Goal: Communication & Community: Answer question/provide support

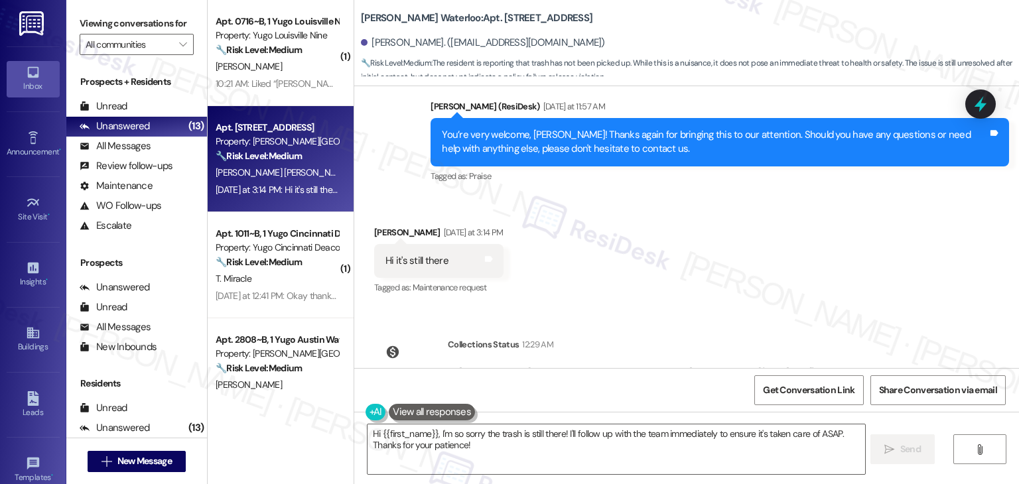
scroll to position [3762, 0]
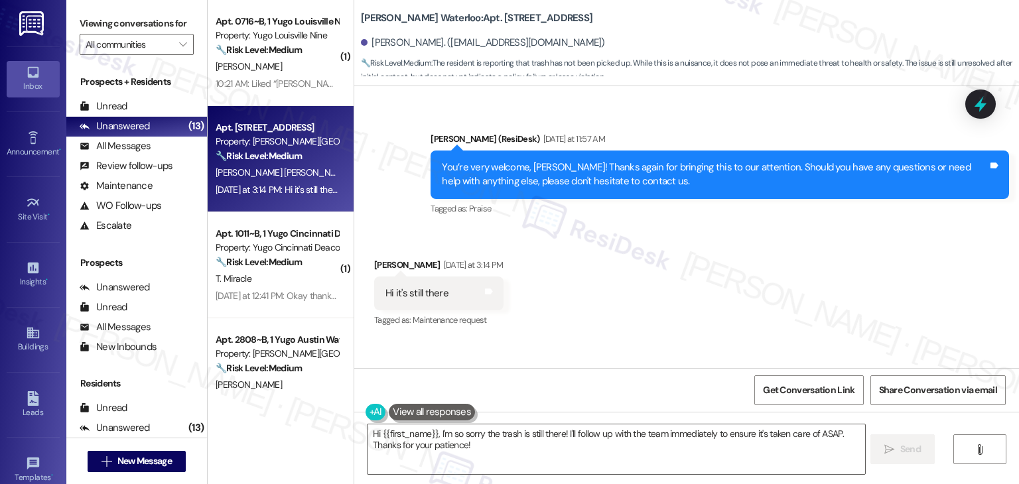
click at [600, 161] on div "You’re very welcome, [PERSON_NAME]! Thanks again for bringing this to our atten…" at bounding box center [715, 175] width 546 height 29
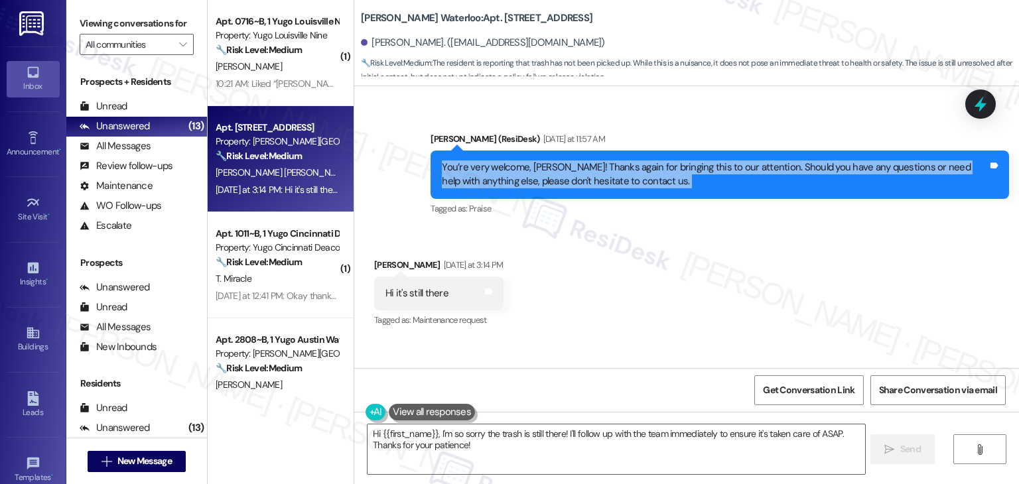
click at [600, 161] on div "You’re very welcome, Brisa! Thanks again for bringing this to our attention. Sh…" at bounding box center [715, 175] width 546 height 29
copy div "You’re very welcome, Brisa! Thanks again for bringing this to our attention. Sh…"
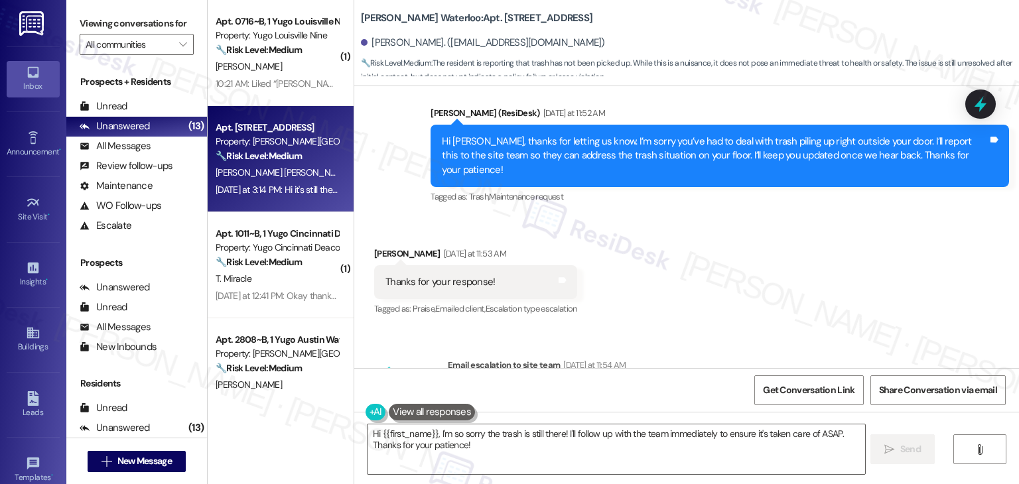
scroll to position [3363, 0]
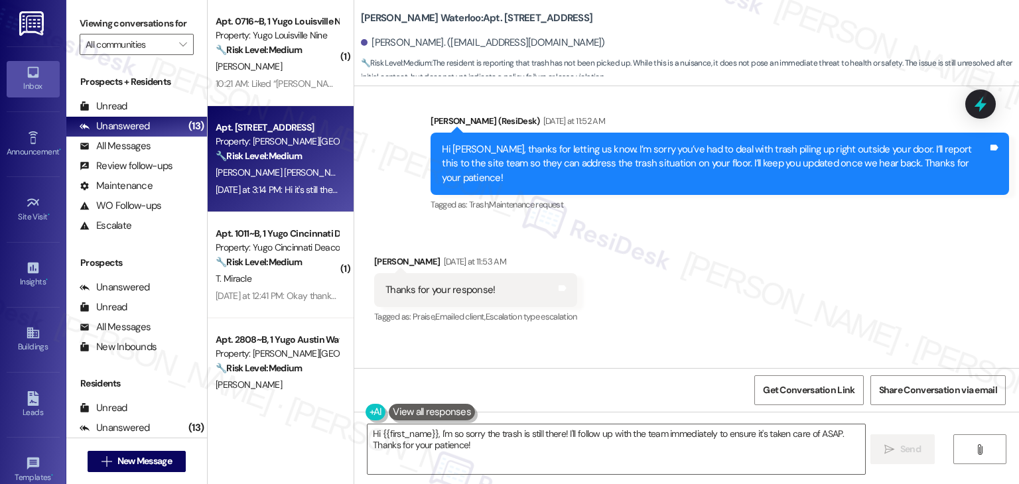
click at [559, 153] on div "Hi Brisa, thanks for letting us know. I’m sorry you’ve had to deal with trash p…" at bounding box center [715, 164] width 546 height 42
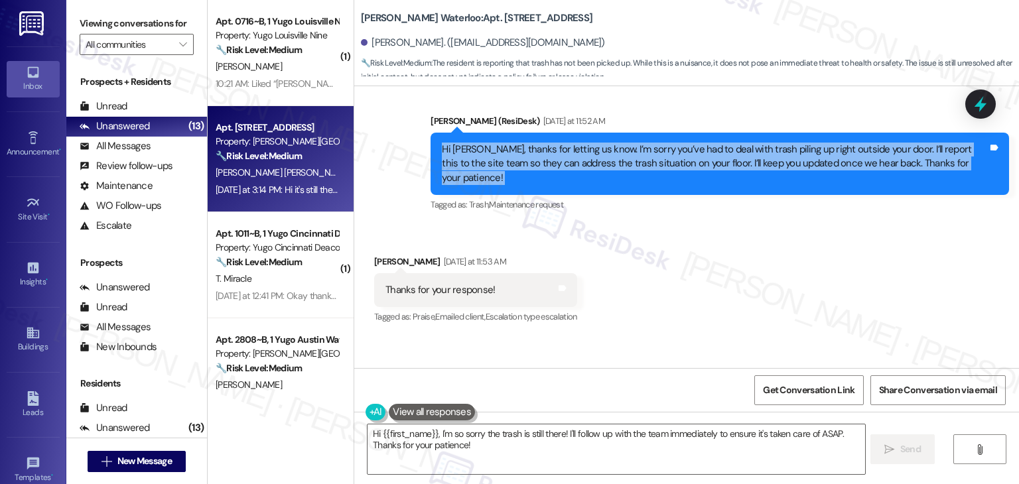
click at [559, 153] on div "Hi Brisa, thanks for letting us know. I’m sorry you’ve had to deal with trash p…" at bounding box center [715, 164] width 546 height 42
copy div "Hi Brisa, thanks for letting us know. I’m sorry you’ve had to deal with trash p…"
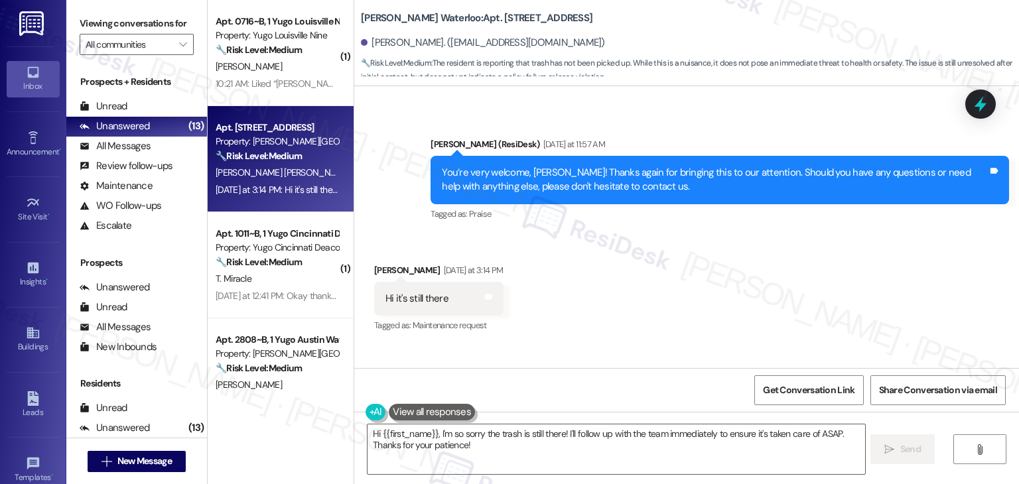
scroll to position [3762, 0]
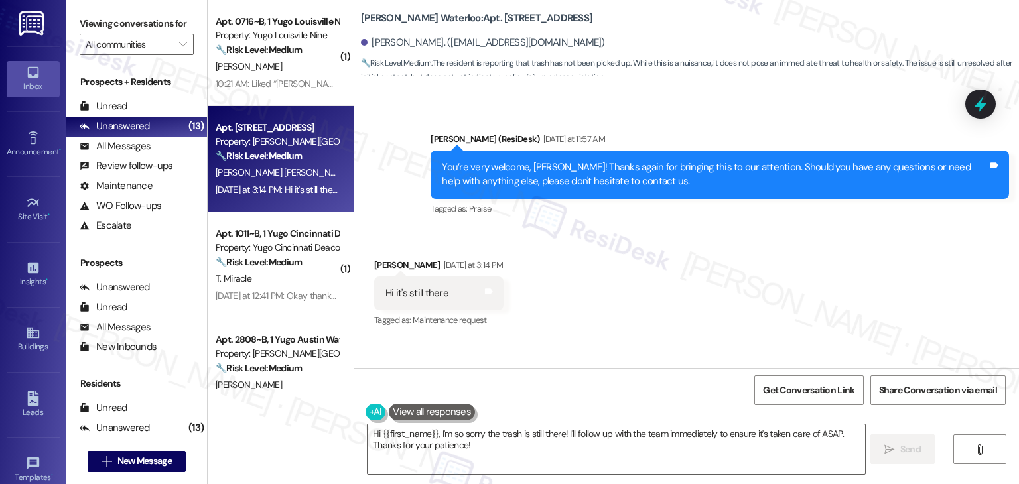
click at [410, 287] on div "Hi it's still there" at bounding box center [417, 294] width 63 height 14
click at [409, 287] on div "Hi it's still there" at bounding box center [417, 294] width 63 height 14
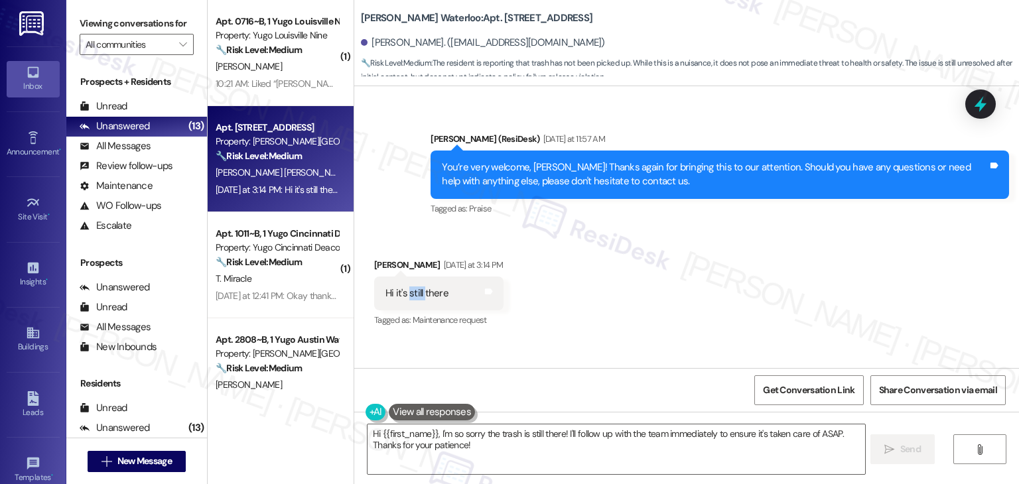
click at [409, 287] on div "Hi it's still there" at bounding box center [417, 294] width 63 height 14
copy div "Hi it's still there Tags and notes"
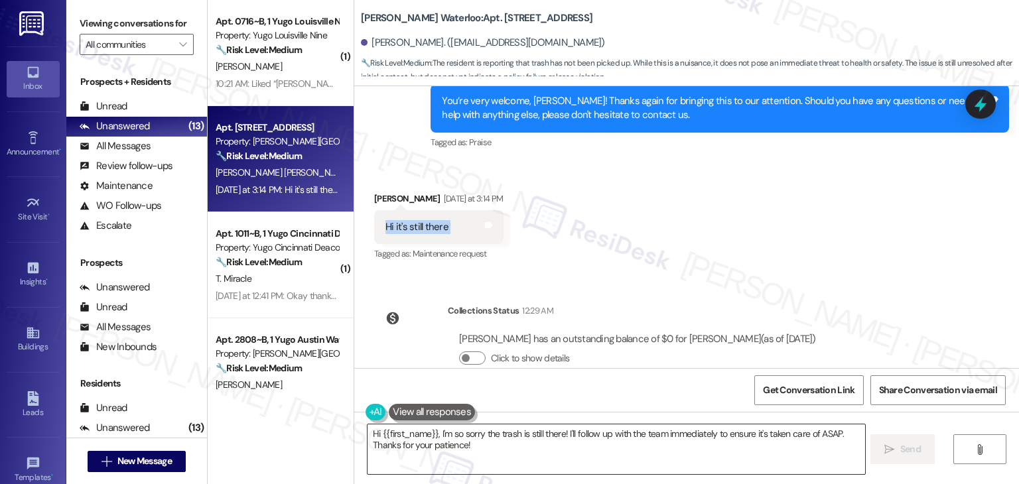
click at [514, 426] on textarea "Hi {{first_name}}, I'm so sorry the trash is still there! I'll follow up with t…" at bounding box center [616, 450] width 497 height 50
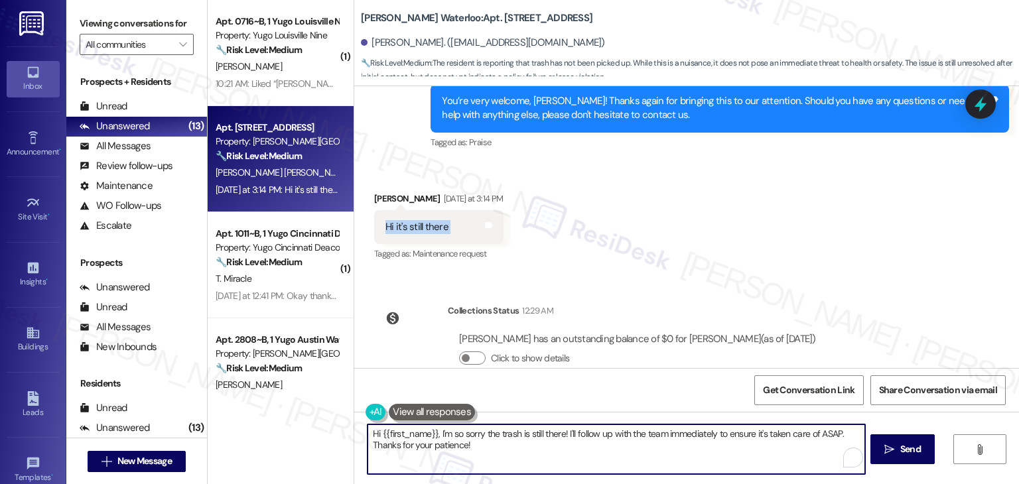
click at [514, 431] on textarea "Hi {{first_name}}, I'm so sorry the trash is still there! I'll follow up with t…" at bounding box center [616, 450] width 497 height 50
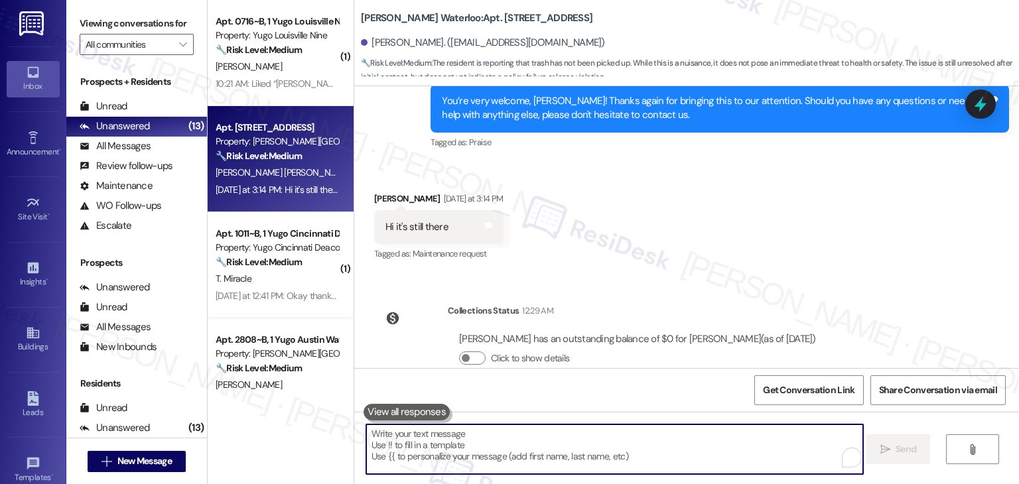
click at [514, 431] on textarea "To enrich screen reader interactions, please activate Accessibility in Grammarl…" at bounding box center [614, 450] width 497 height 50
paste textarea "Hi Brisa, thanks for the update! I’m sorry the trash is still there. I’ll follo…"
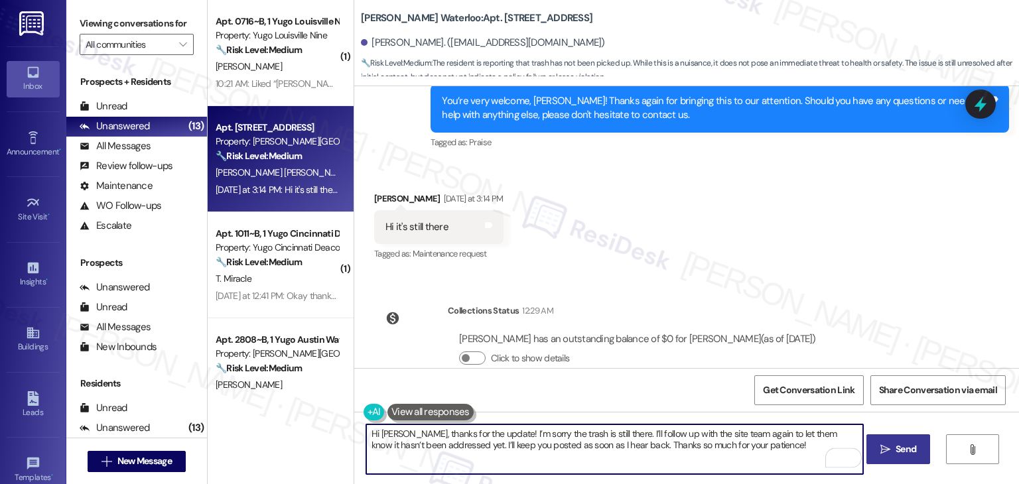
type textarea "Hi Brisa, thanks for the update! I’m sorry the trash is still there. I’ll follo…"
click at [870, 445] on button " Send" at bounding box center [899, 450] width 64 height 30
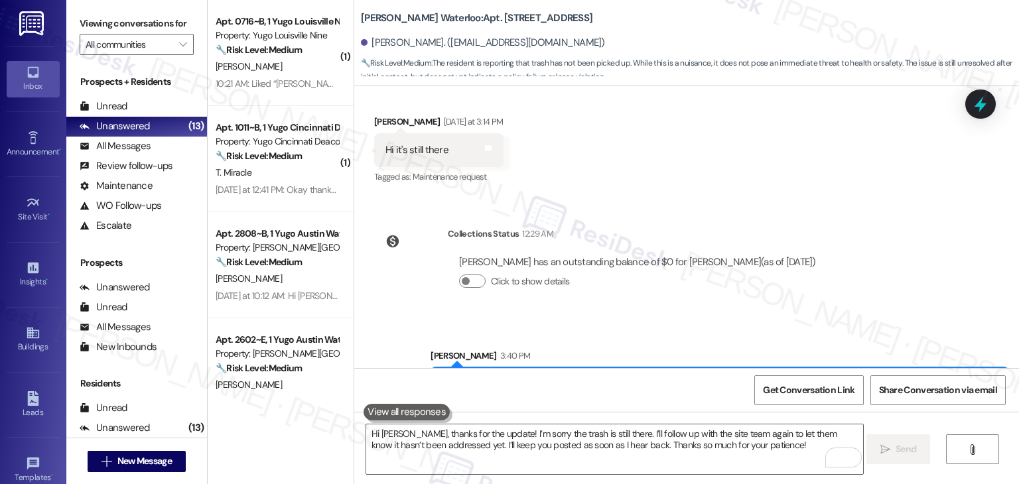
scroll to position [3934, 0]
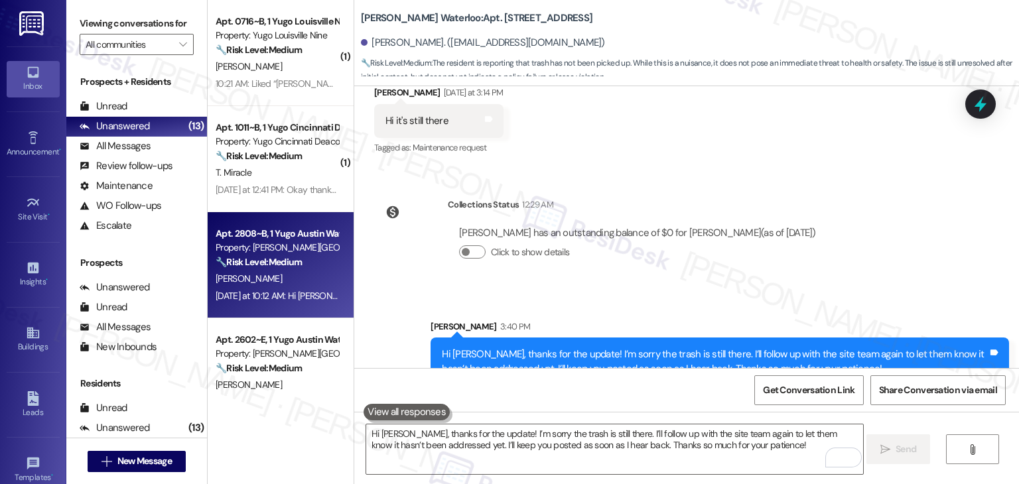
click at [305, 282] on div "A. Skinner" at bounding box center [276, 279] width 125 height 17
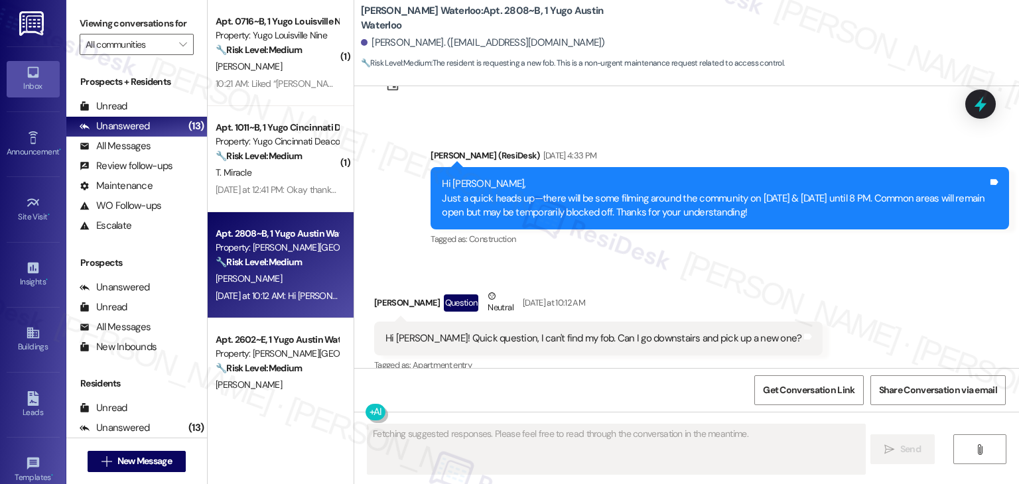
scroll to position [1694, 0]
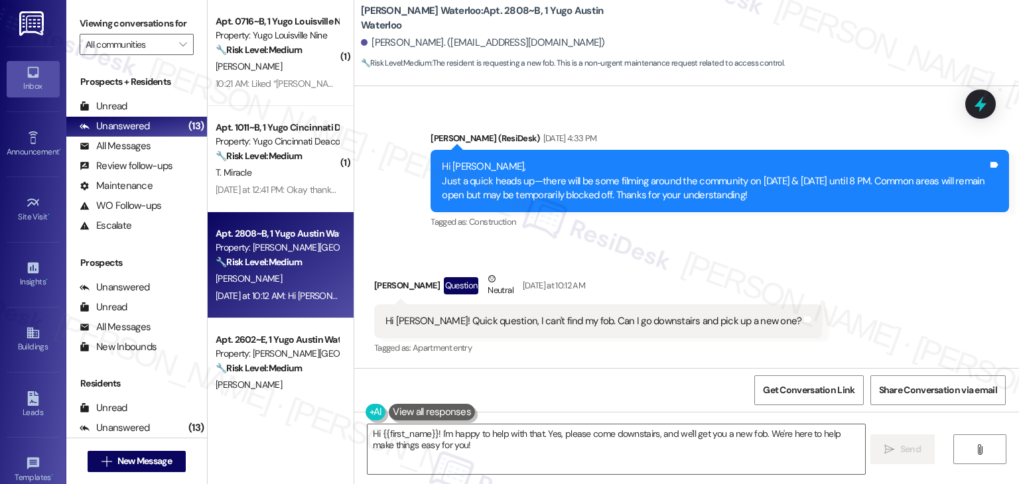
click at [845, 299] on div "Received via SMS Alexandra Skinner Question Neutral Yesterday at 10:12 AM Hi Sa…" at bounding box center [686, 305] width 665 height 126
click at [590, 320] on div "Hi Sarah! Quick question, I can't find my fob. Can I go downstairs and pick up …" at bounding box center [594, 322] width 416 height 14
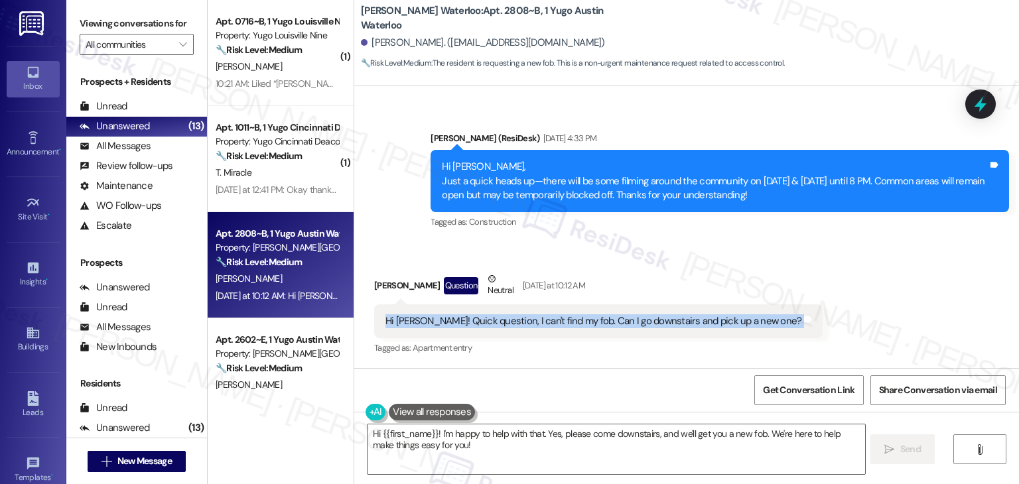
click at [590, 320] on div "Hi Sarah! Quick question, I can't find my fob. Can I go downstairs and pick up …" at bounding box center [594, 322] width 416 height 14
copy div "Hi Sarah! Quick question, I can't find my fob. Can I go downstairs and pick up …"
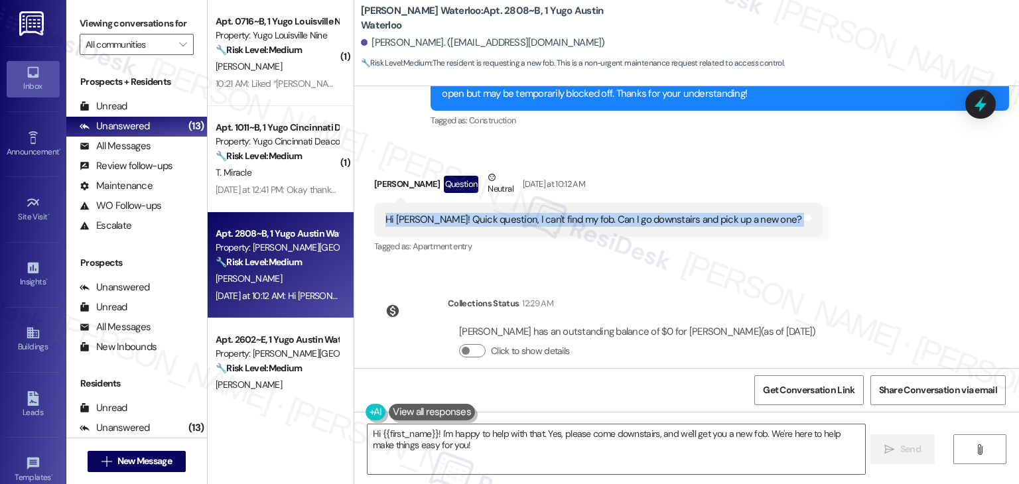
scroll to position [1816, 0]
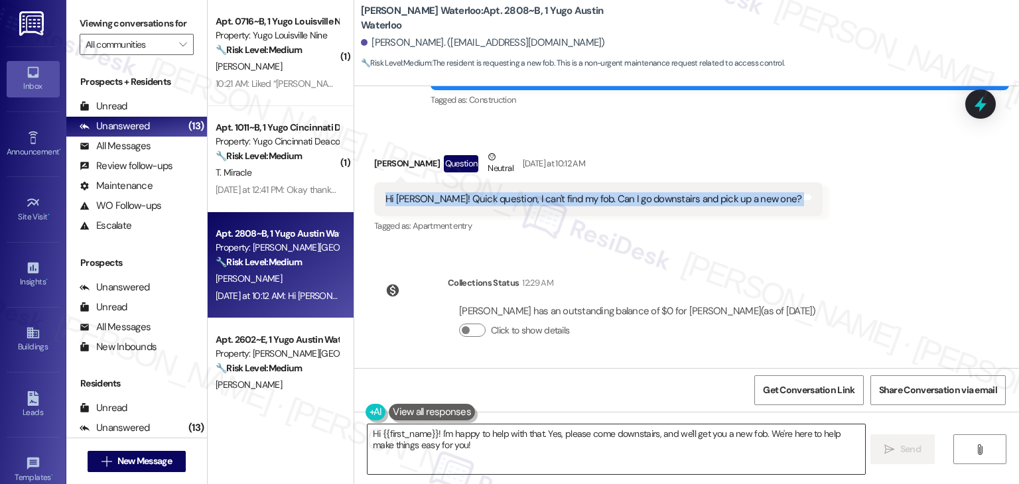
click at [495, 441] on textarea "Hi {{first_name}}! I'm happy to help with that. Yes, please come downstairs, an…" at bounding box center [616, 450] width 497 height 50
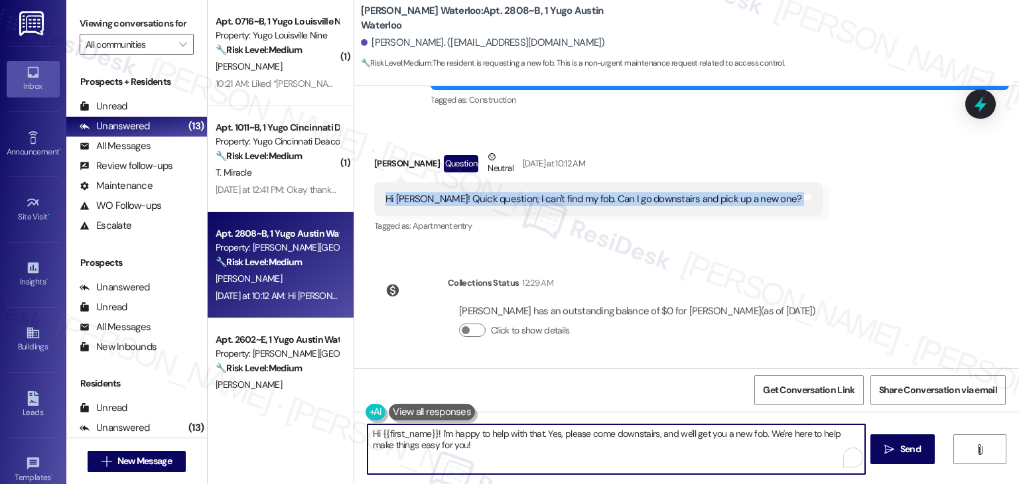
click at [495, 441] on textarea "Hi {{first_name}}! I'm happy to help with that. Yes, please come downstairs, an…" at bounding box center [616, 450] width 497 height 50
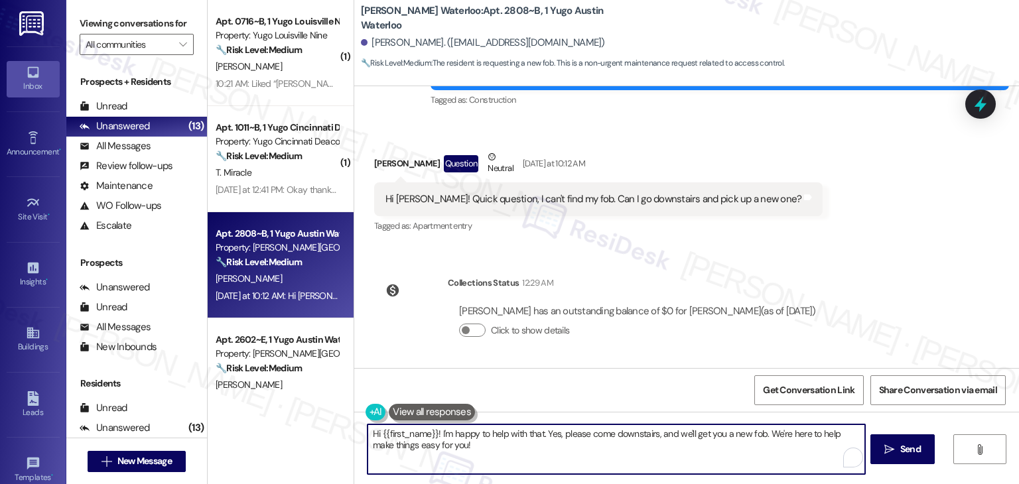
paste textarea "Alexa! Yes, you can request a replacement fob from the office. Please note ther…"
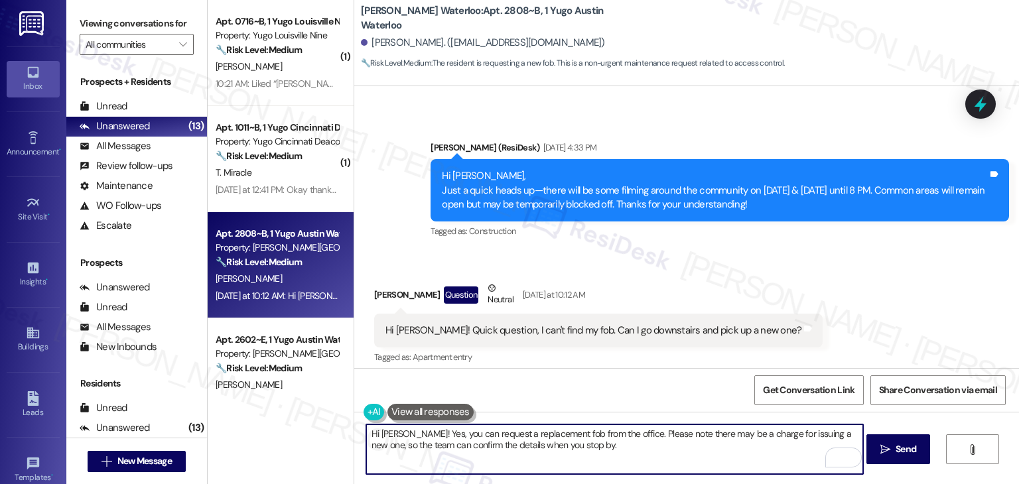
scroll to position [1683, 0]
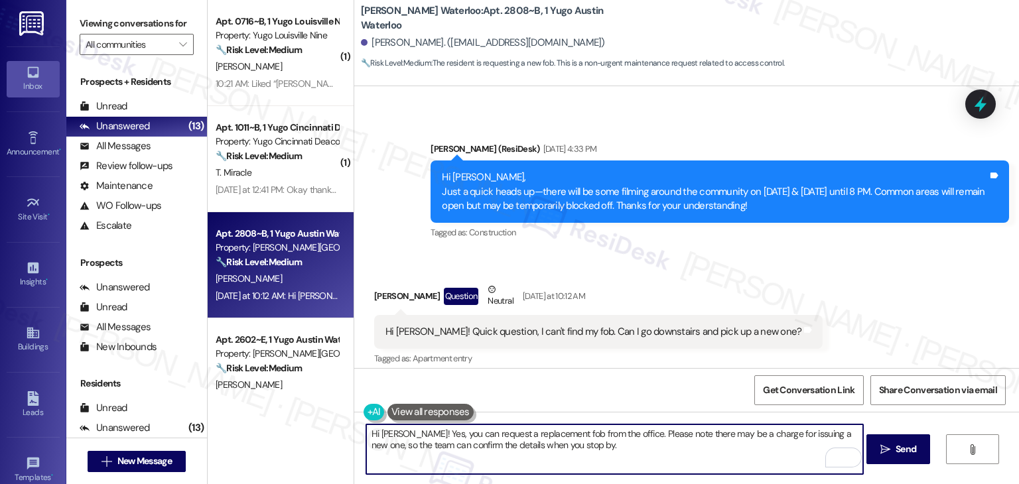
click at [394, 433] on textarea "Hi Alexa! Yes, you can request a replacement fob from the office. Please note t…" at bounding box center [614, 450] width 497 height 50
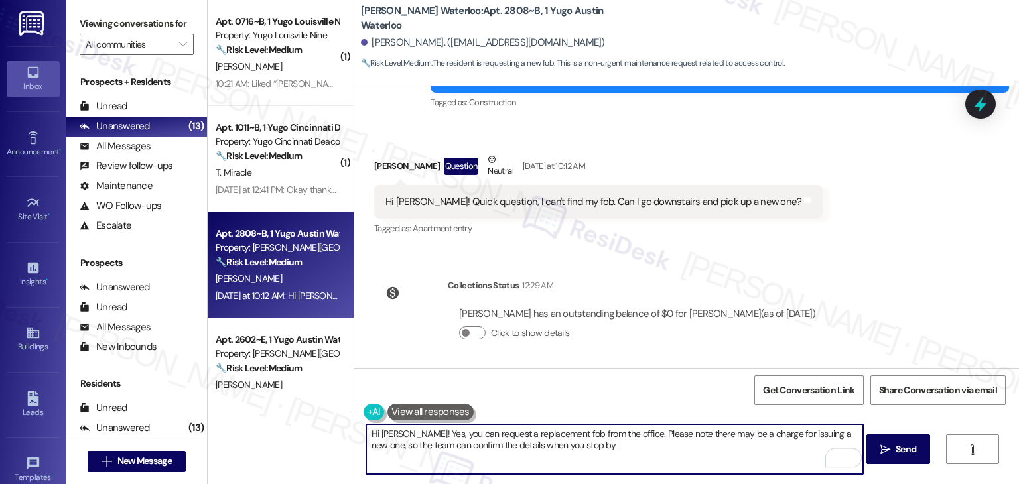
scroll to position [1816, 0]
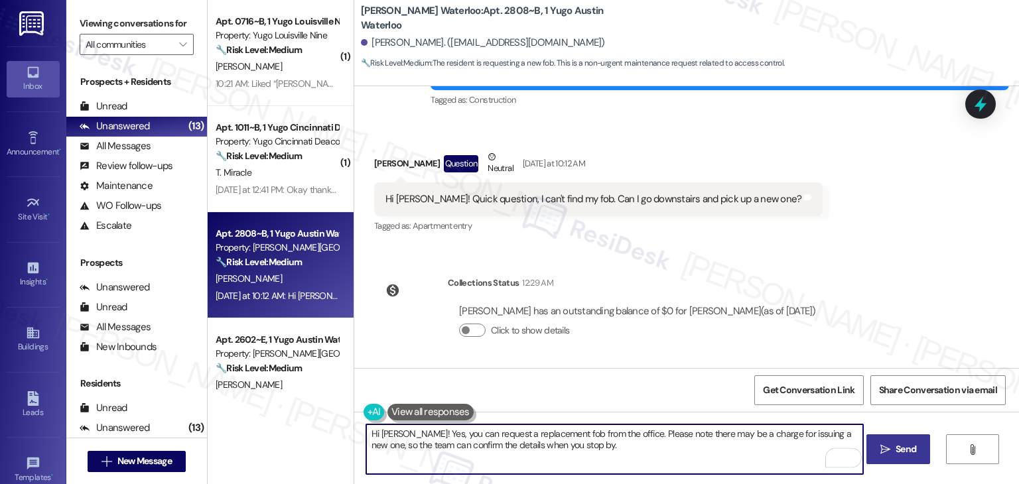
type textarea "Hi Alexandra! Yes, you can request a replacement fob from the office. Please no…"
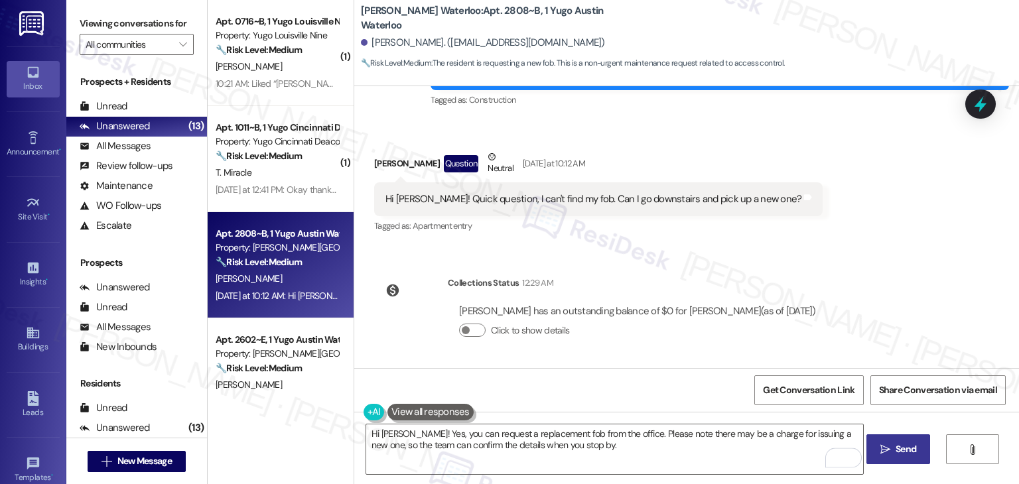
click at [893, 452] on span "Send" at bounding box center [906, 450] width 26 height 14
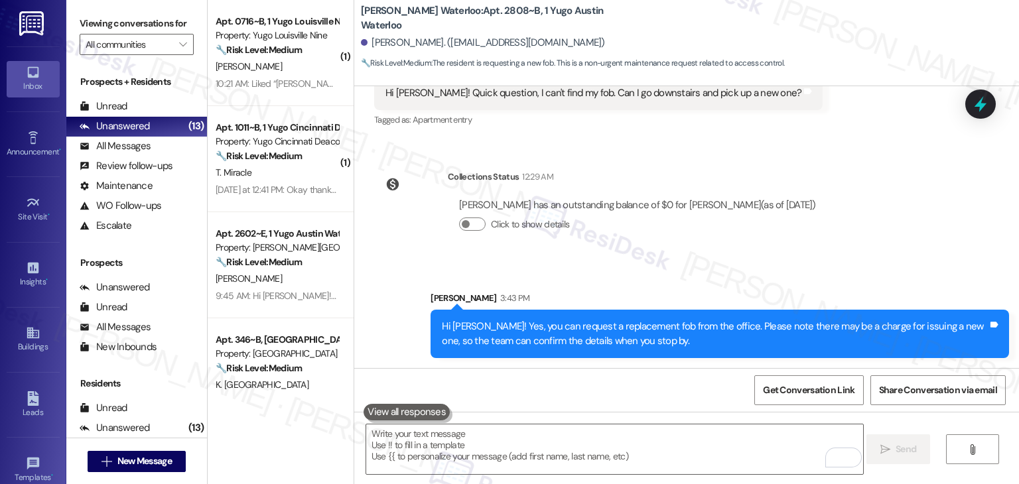
scroll to position [1923, 0]
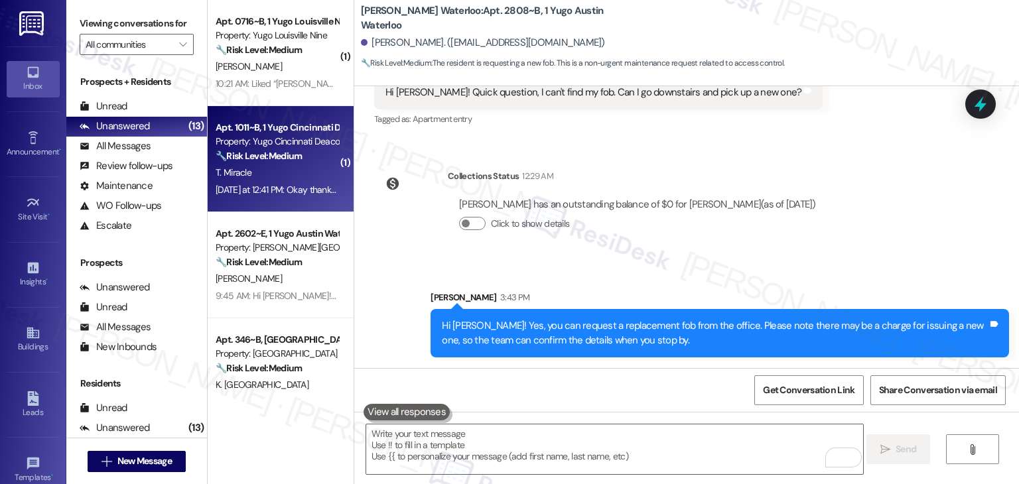
click at [289, 202] on div "Apt. 1011~B, 1 Yugo Cincinnati Deacon Property: Yugo Cincinnati Deacon 🔧 Risk L…" at bounding box center [281, 159] width 146 height 106
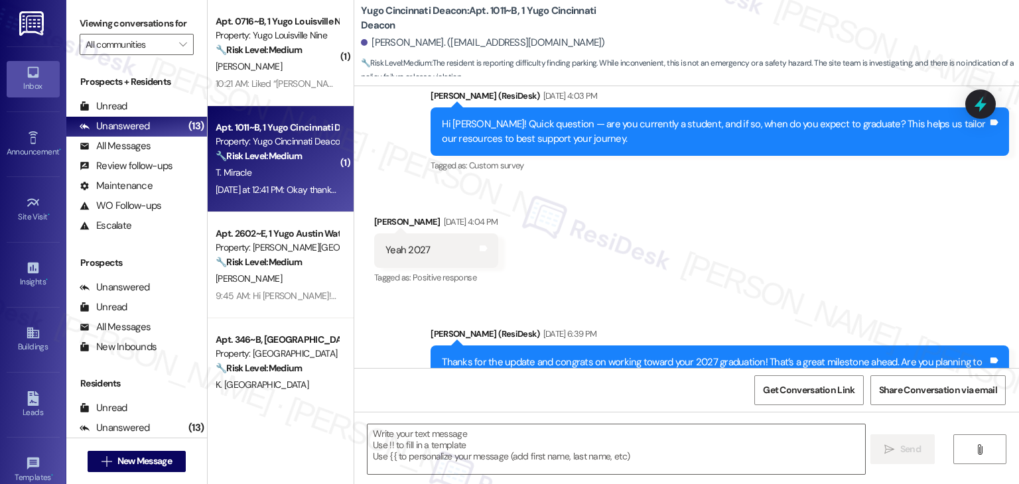
type textarea "Fetching suggested responses. Please feel free to read through the conversation…"
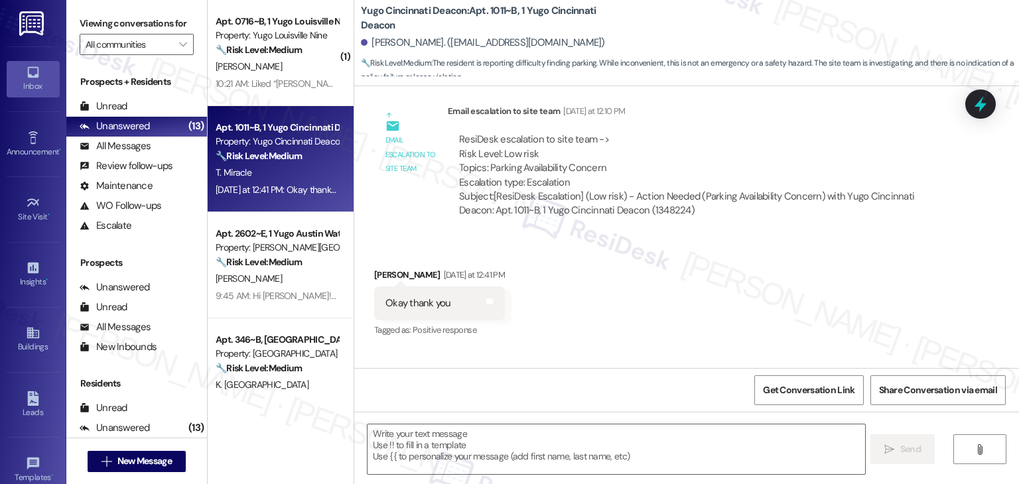
scroll to position [1371, 0]
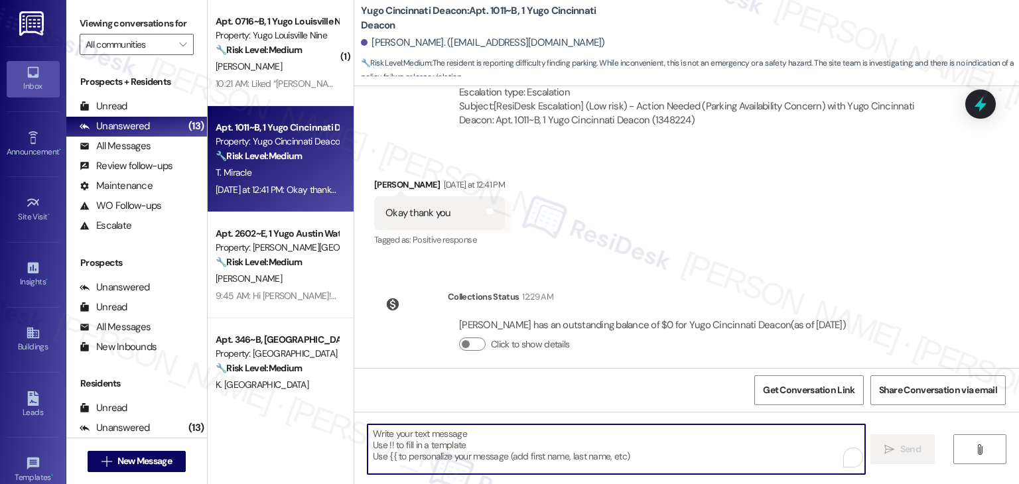
click at [534, 435] on textarea "To enrich screen reader interactions, please activate Accessibility in Grammarl…" at bounding box center [616, 450] width 497 height 50
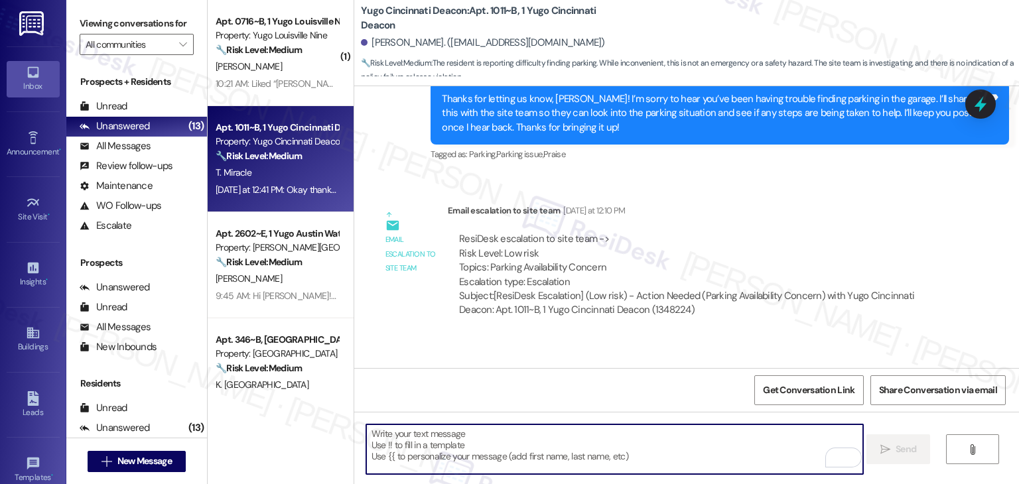
scroll to position [1172, 0]
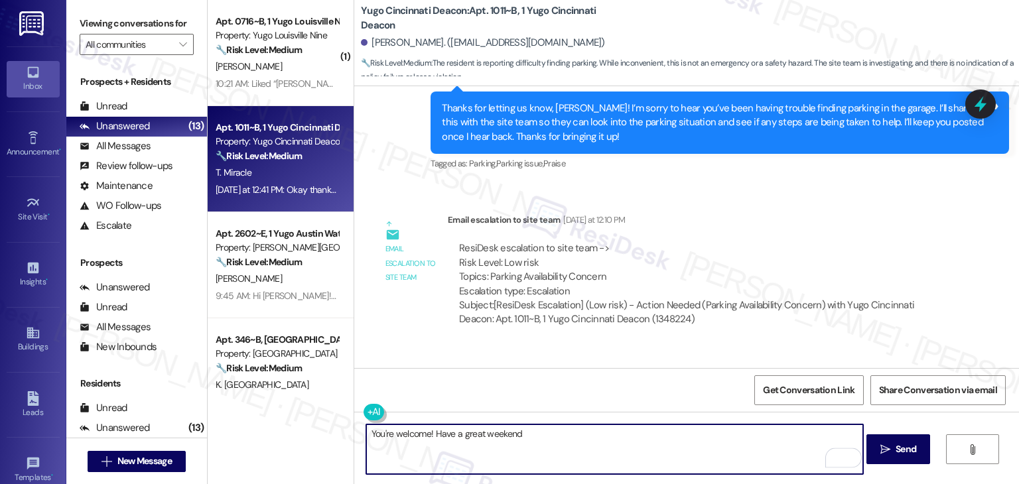
type textarea "You're welcome! Have a great weekend!"
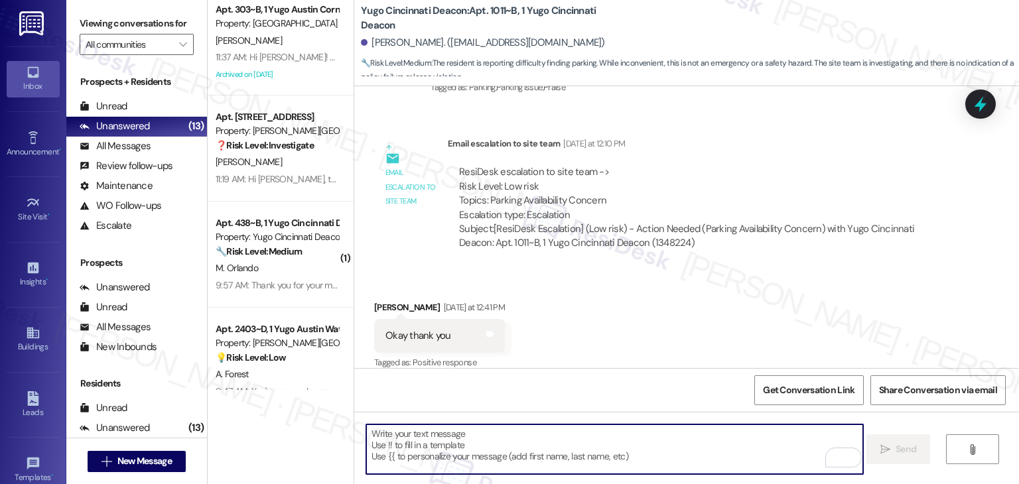
scroll to position [995, 0]
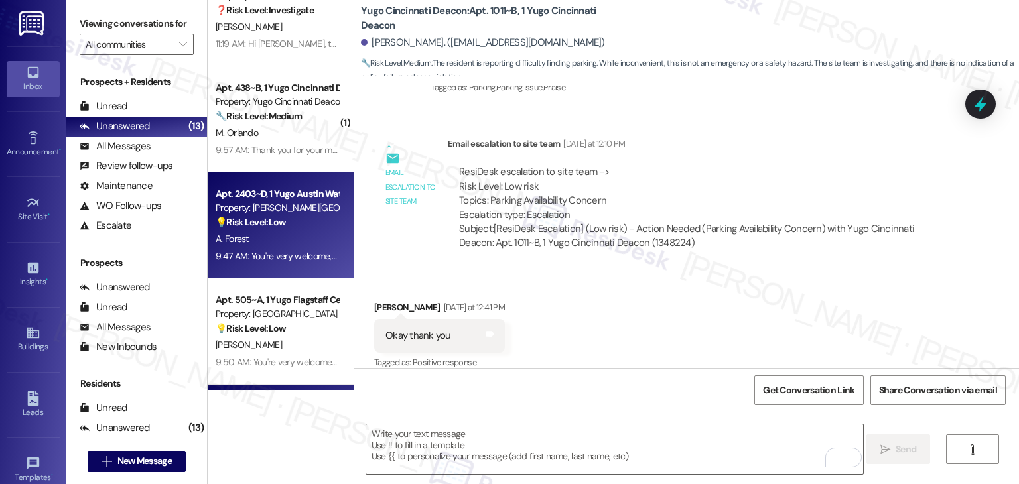
click at [273, 272] on div "Apt. 2403~D, 1 Yugo Austin Waterloo Property: Yugo Austin Waterloo 💡 Risk Level…" at bounding box center [281, 226] width 146 height 106
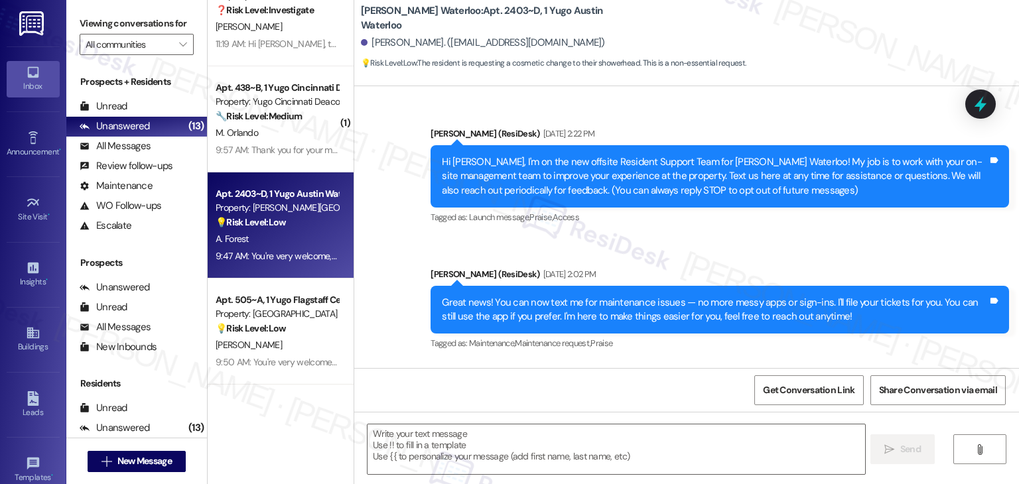
type textarea "Fetching suggested responses. Please feel free to read through the conversation…"
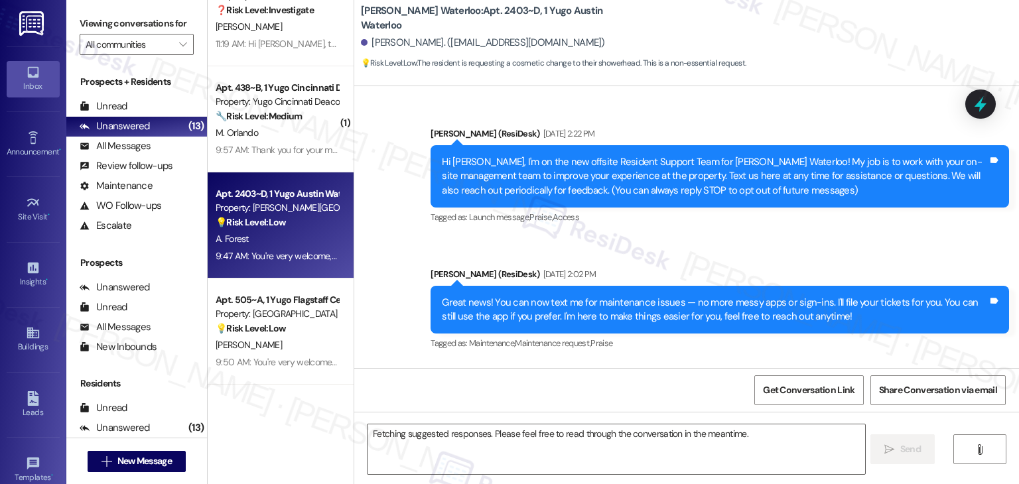
scroll to position [1841, 0]
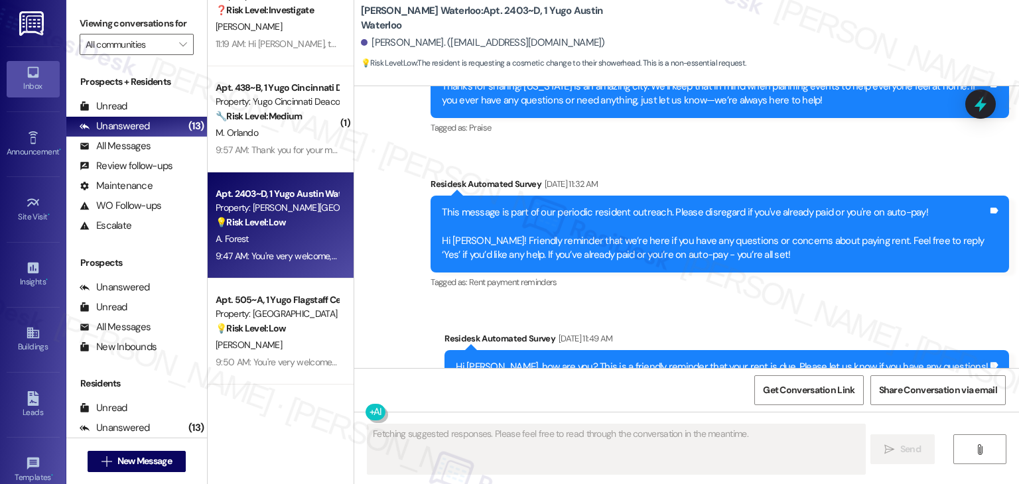
click at [275, 336] on div "Apt. 505~A, 1 Yugo Flagstaff Central Property: Yugo Flagstaff Central 💡 Risk Le…" at bounding box center [276, 314] width 125 height 45
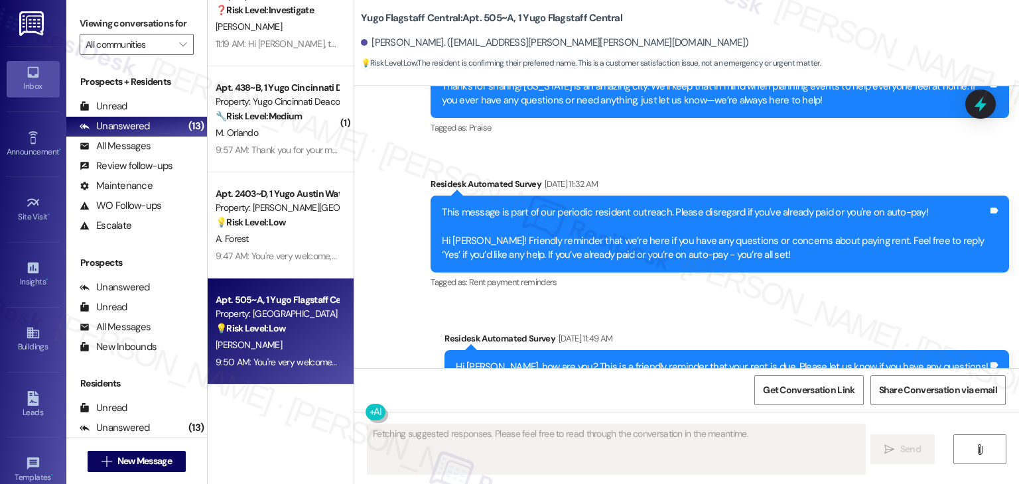
scroll to position [1341, 0]
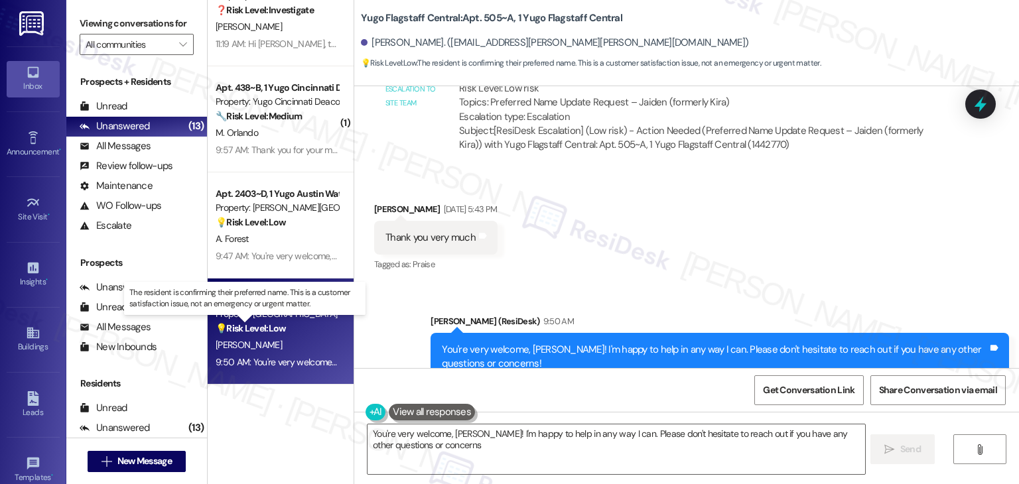
type textarea "You're very welcome, Jaiden! I'm happy to help in any way I can. Please don't h…"
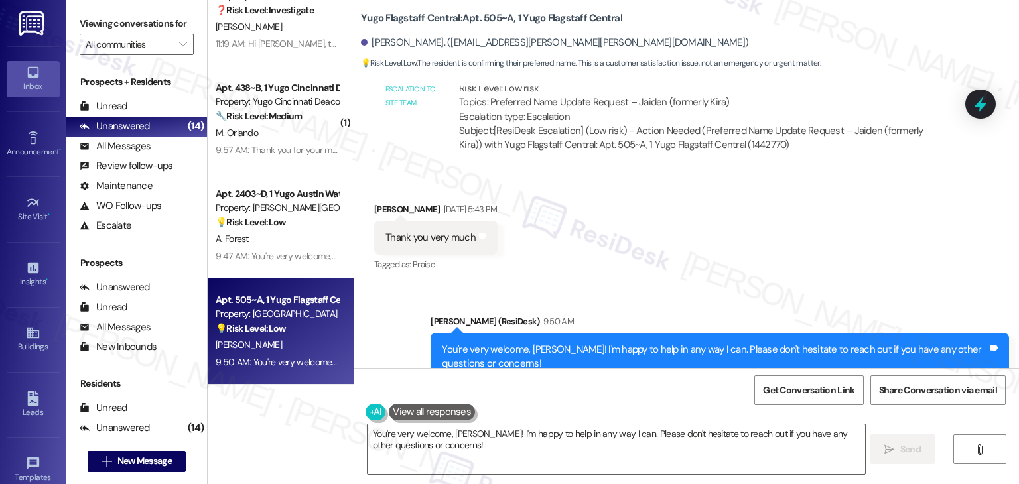
click at [613, 285] on div "Sent via SMS Sarah (ResiDesk) 9:50 AM You're very welcome, Jaiden! I'm happy to…" at bounding box center [686, 348] width 665 height 126
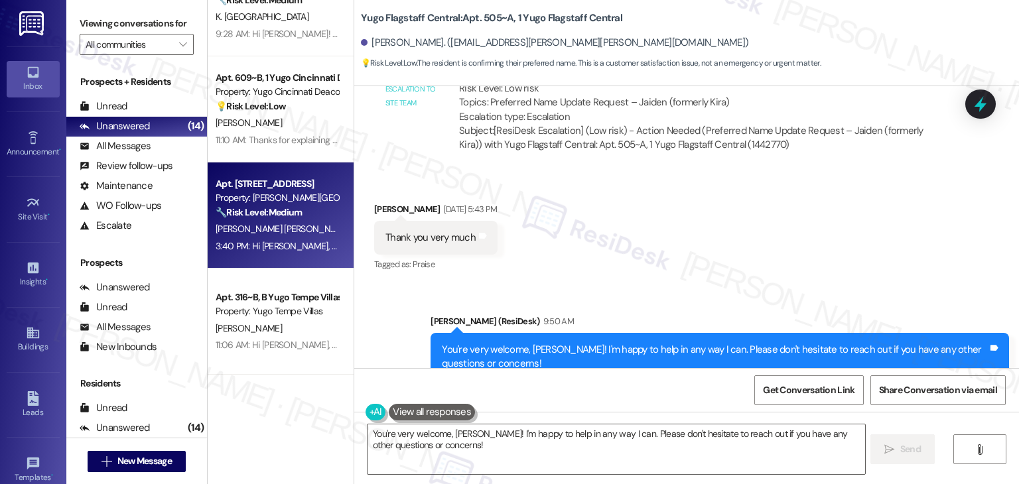
scroll to position [234, 0]
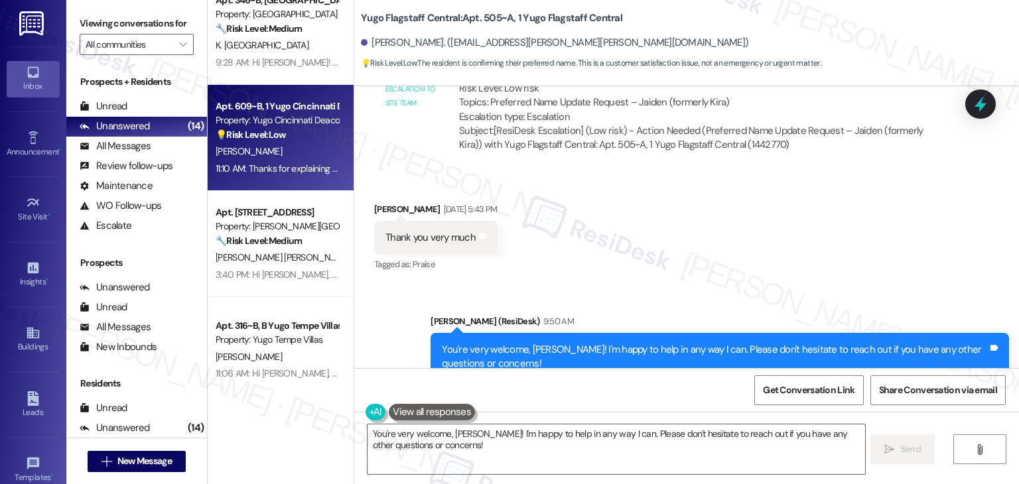
click at [291, 158] on div "[PERSON_NAME]" at bounding box center [276, 151] width 125 height 17
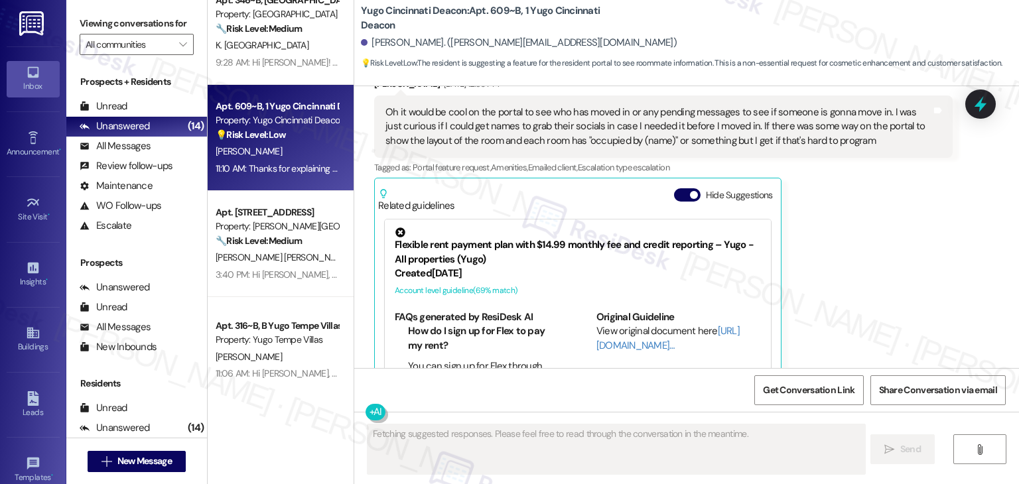
scroll to position [725, 0]
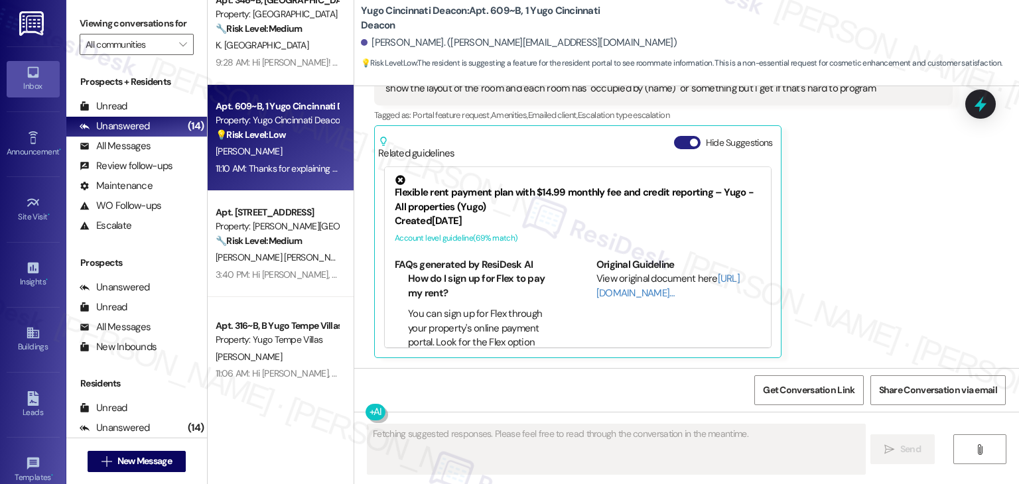
click at [674, 146] on button "Hide Suggestions" at bounding box center [687, 142] width 27 height 13
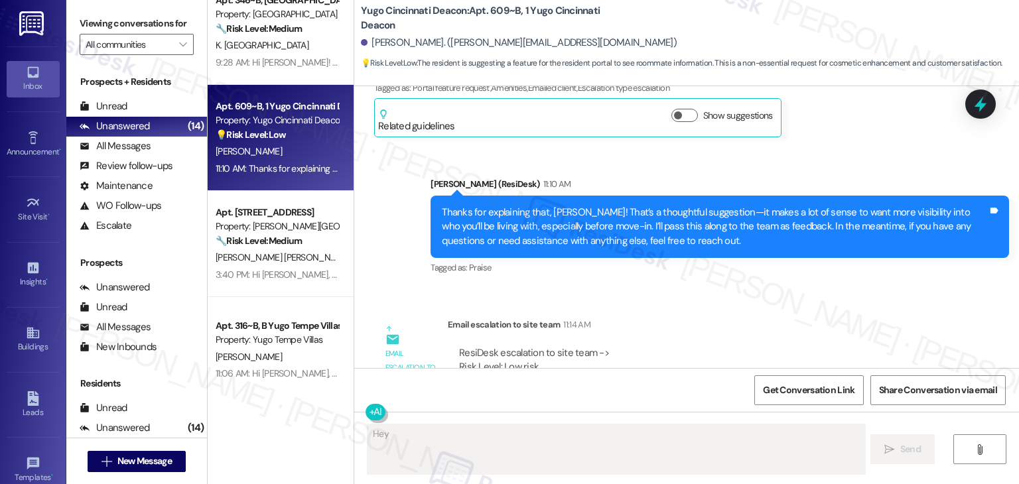
scroll to position [791, 0]
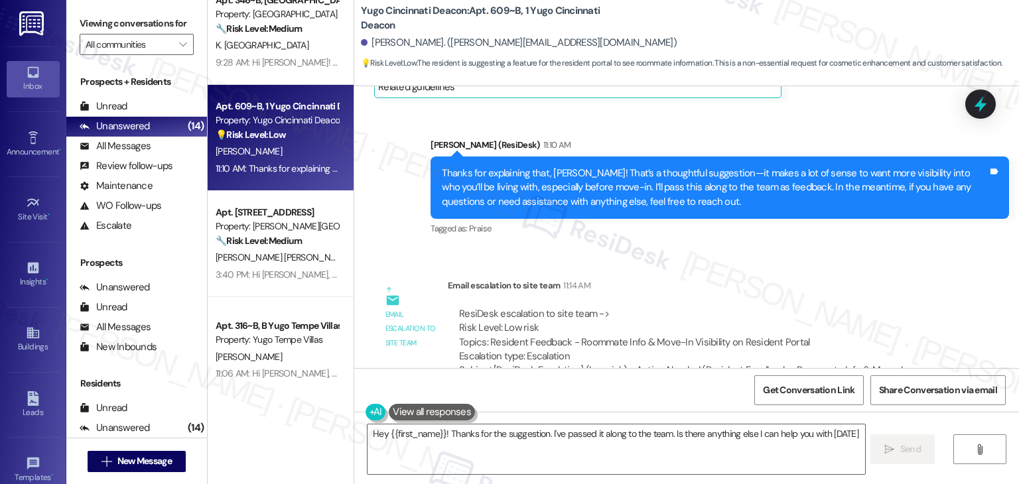
type textarea "Hey {{first_name}}! Thanks for the suggestion. I've passed it along to the team…"
